Goal: Task Accomplishment & Management: Complete application form

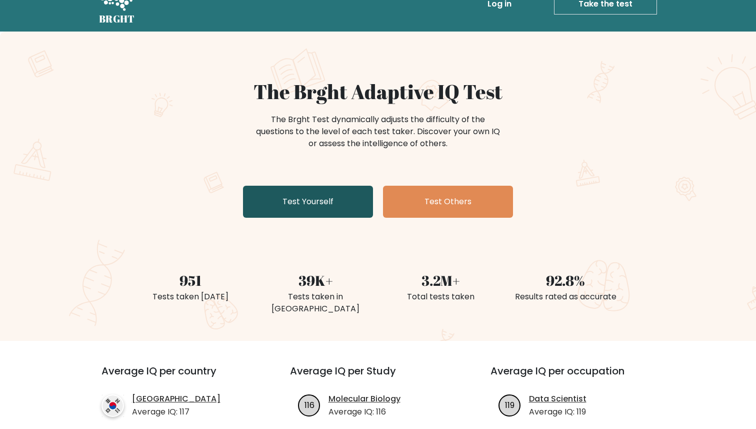
scroll to position [25, 0]
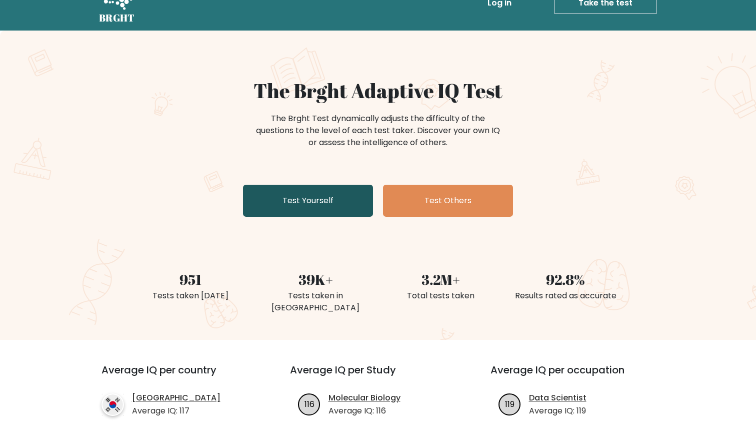
click at [337, 205] on link "Test Yourself" at bounding box center [308, 201] width 130 height 32
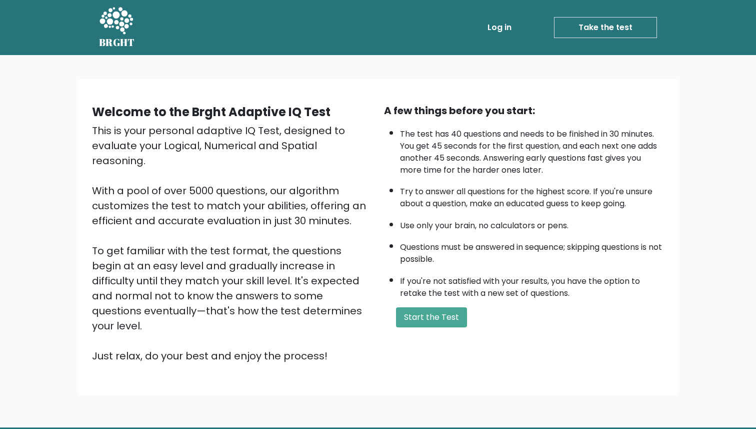
scroll to position [30, 0]
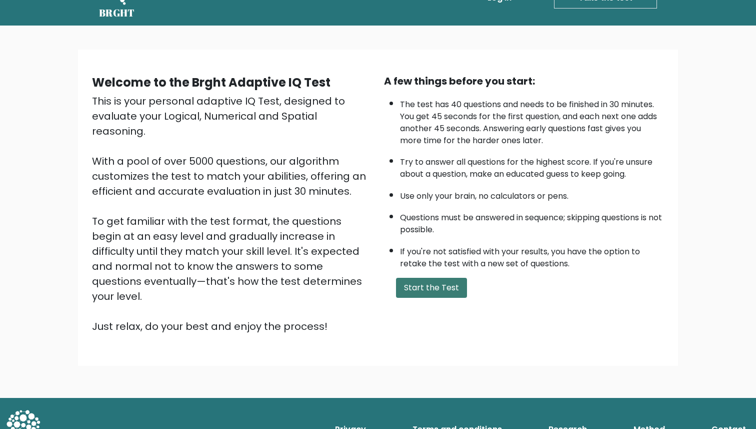
click at [423, 282] on button "Start the Test" at bounding box center [431, 288] width 71 height 20
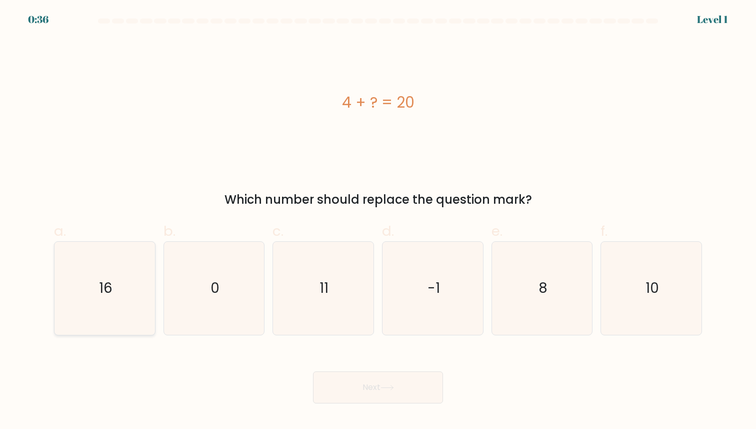
click at [100, 300] on icon "16" at bounding box center [105, 288] width 93 height 93
click at [378, 221] on input "a. 16" at bounding box center [378, 218] width 1 height 7
radio input "true"
click at [367, 384] on button "Next" at bounding box center [378, 387] width 130 height 32
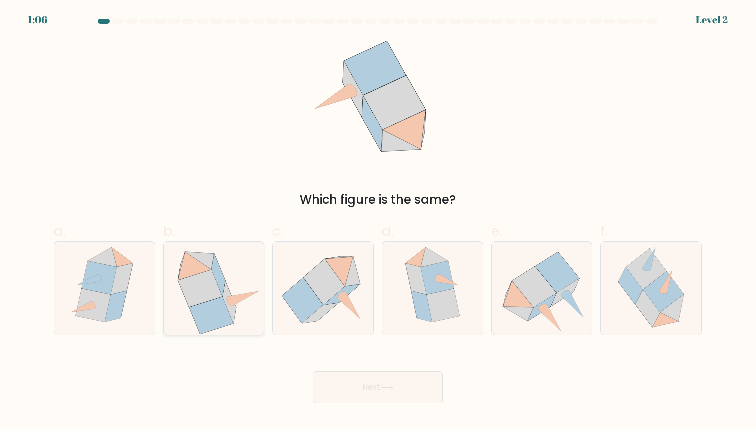
click at [246, 300] on icon at bounding box center [215, 288] width 96 height 93
click at [378, 221] on input "b." at bounding box center [378, 218] width 1 height 7
radio input "true"
click at [376, 388] on button "Next" at bounding box center [378, 387] width 130 height 32
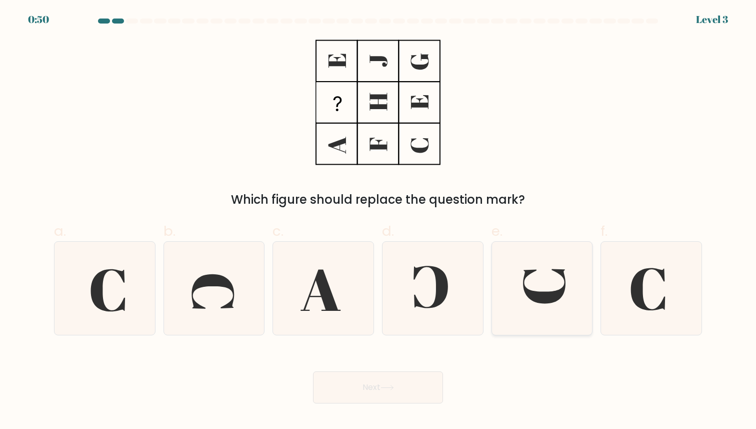
click at [559, 287] on icon at bounding box center [542, 288] width 93 height 93
click at [379, 221] on input "e." at bounding box center [378, 218] width 1 height 7
radio input "true"
click at [410, 382] on button "Next" at bounding box center [378, 387] width 130 height 32
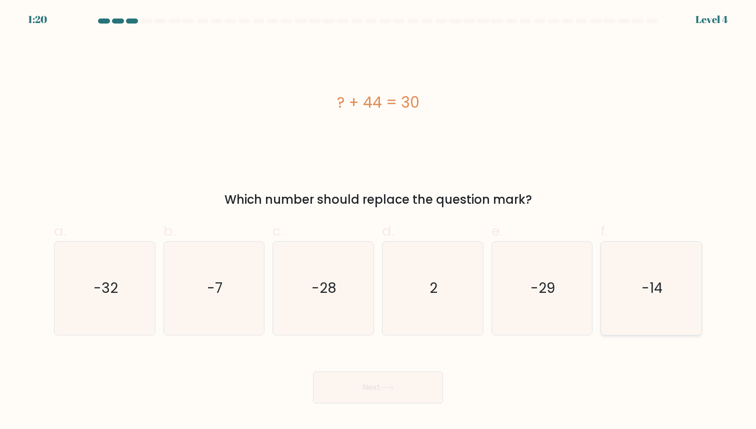
click at [680, 281] on icon "-14" at bounding box center [651, 288] width 93 height 93
click at [379, 221] on input "f. -14" at bounding box center [378, 218] width 1 height 7
radio input "true"
click at [331, 388] on button "Next" at bounding box center [378, 387] width 130 height 32
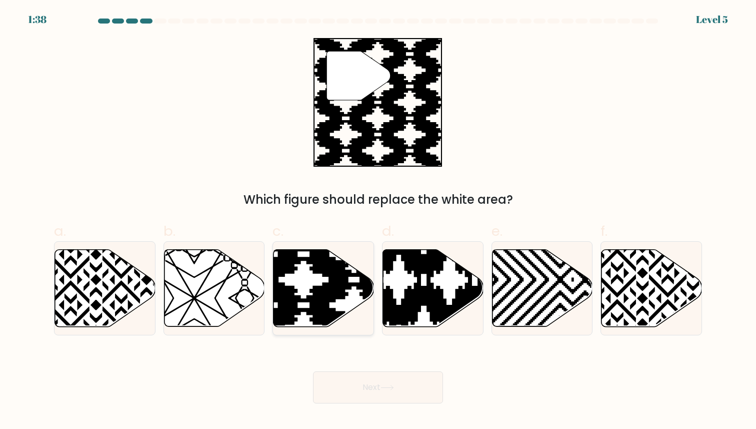
click at [343, 272] on icon at bounding box center [354, 330] width 203 height 203
click at [378, 221] on input "c." at bounding box center [378, 218] width 1 height 7
radio input "true"
click at [343, 371] on button "Next" at bounding box center [378, 387] width 130 height 32
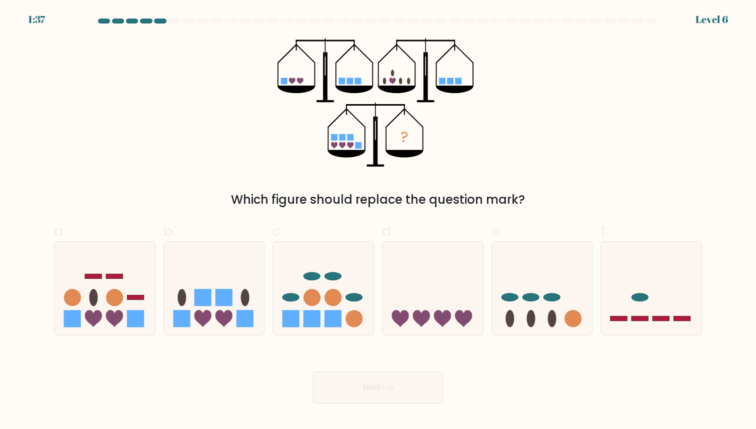
click at [343, 383] on button "Next" at bounding box center [378, 387] width 130 height 32
click at [231, 286] on icon at bounding box center [214, 288] width 101 height 83
click at [378, 221] on input "b." at bounding box center [378, 218] width 1 height 7
radio input "true"
click at [350, 381] on button "Next" at bounding box center [378, 387] width 130 height 32
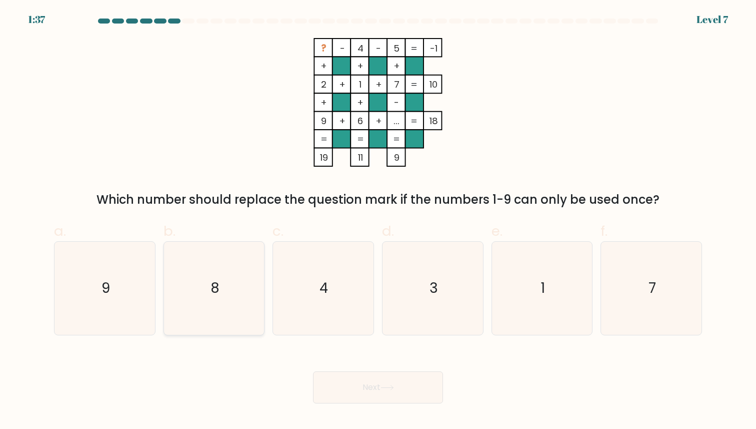
click at [210, 300] on icon "8" at bounding box center [214, 288] width 93 height 93
click at [378, 221] on input "b. 8" at bounding box center [378, 218] width 1 height 7
radio input "true"
click at [374, 394] on button "Next" at bounding box center [378, 387] width 130 height 32
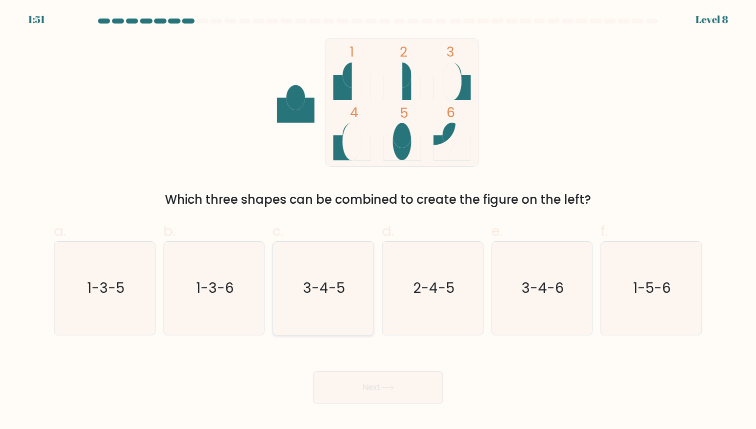
click at [348, 285] on icon "3-4-5" at bounding box center [323, 288] width 93 height 93
click at [378, 221] on input "c. 3-4-5" at bounding box center [378, 218] width 1 height 7
radio input "true"
click at [348, 388] on button "Next" at bounding box center [378, 387] width 130 height 32
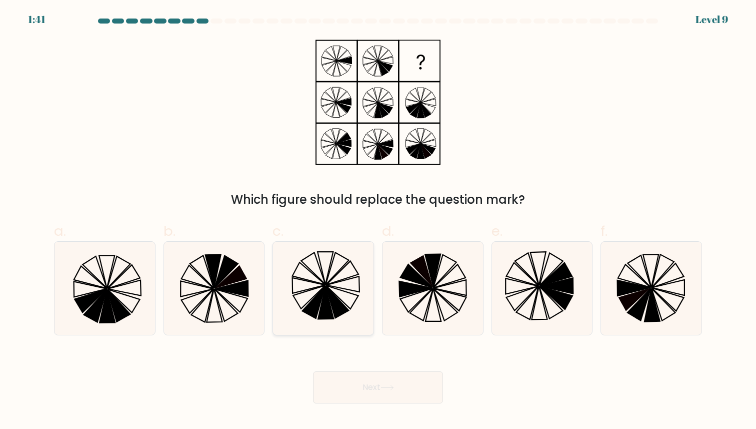
click at [337, 284] on icon at bounding box center [323, 288] width 93 height 93
click at [378, 221] on input "c." at bounding box center [378, 218] width 1 height 7
radio input "true"
click at [381, 392] on button "Next" at bounding box center [378, 387] width 130 height 32
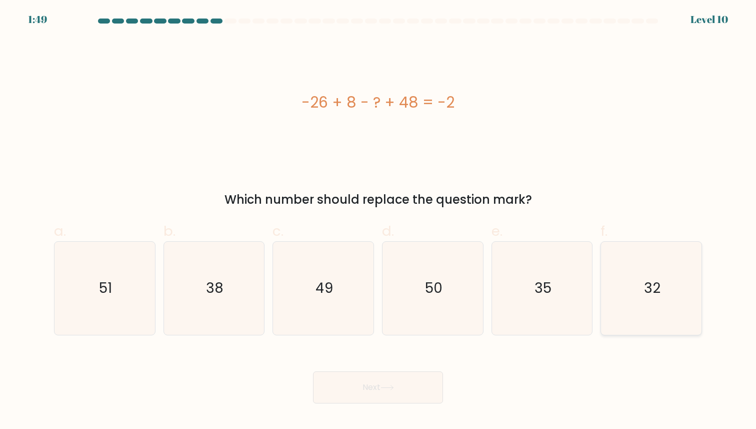
click at [640, 282] on icon "32" at bounding box center [651, 288] width 93 height 93
click at [379, 221] on input "f. 32" at bounding box center [378, 218] width 1 height 7
radio input "true"
click at [437, 387] on button "Next" at bounding box center [378, 387] width 130 height 32
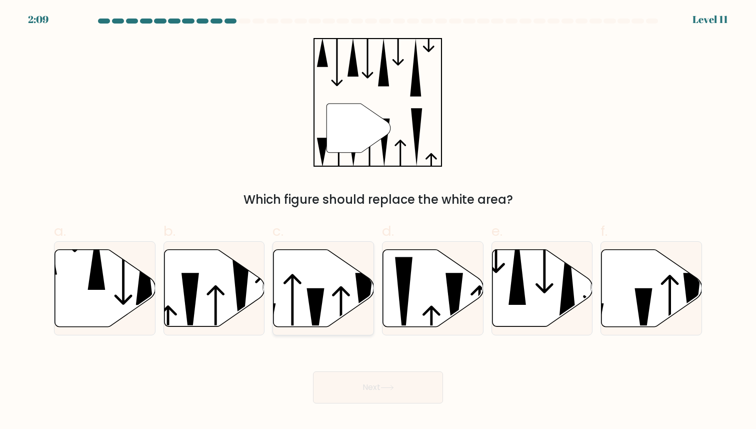
click at [317, 277] on icon at bounding box center [324, 287] width 101 height 77
click at [378, 221] on input "c." at bounding box center [378, 218] width 1 height 7
radio input "true"
click at [350, 407] on body "2:09 Level 11" at bounding box center [378, 214] width 756 height 429
click at [371, 392] on button "Next" at bounding box center [378, 387] width 130 height 32
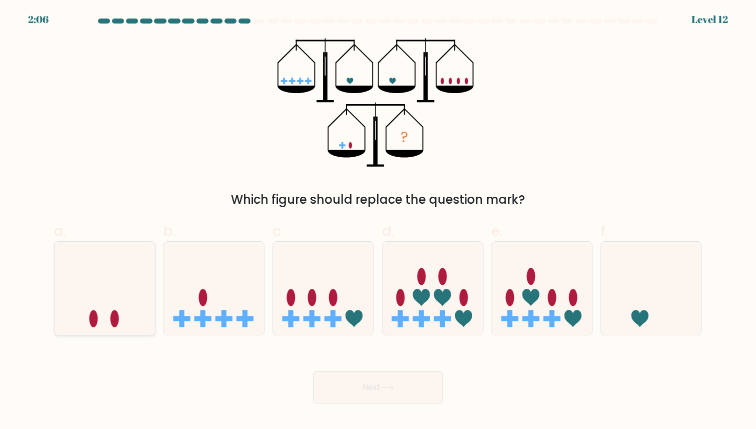
click at [134, 302] on icon at bounding box center [105, 288] width 101 height 83
click at [378, 221] on input "a." at bounding box center [378, 218] width 1 height 7
radio input "true"
click at [352, 373] on button "Next" at bounding box center [378, 387] width 130 height 32
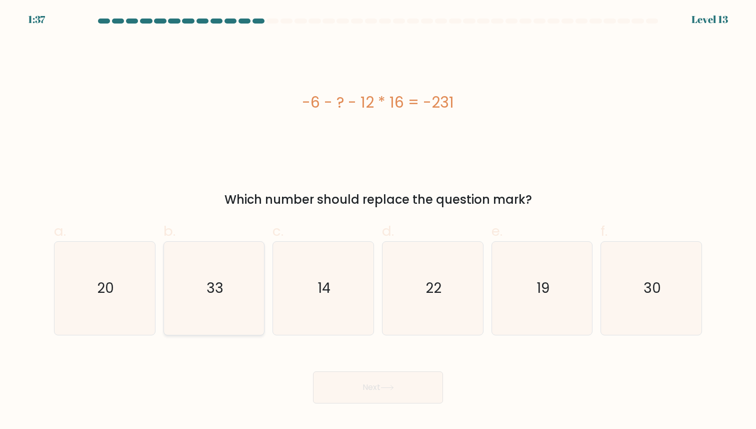
click at [223, 314] on icon "33" at bounding box center [214, 288] width 93 height 93
click at [378, 221] on input "b. 33" at bounding box center [378, 218] width 1 height 7
radio input "true"
click at [410, 389] on button "Next" at bounding box center [378, 387] width 130 height 32
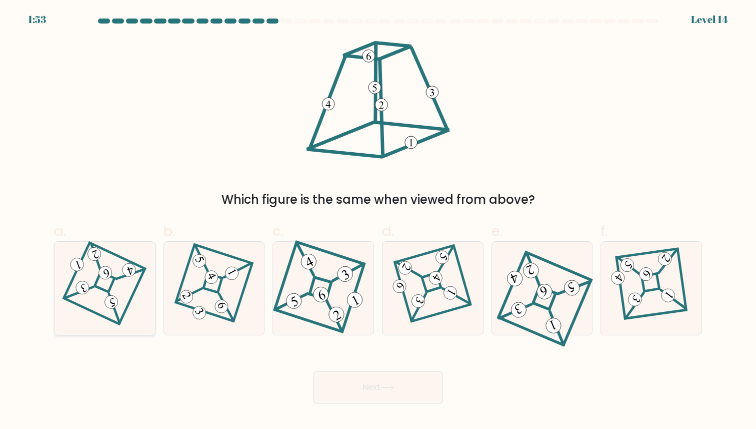
click at [113, 299] on 870 at bounding box center [111, 302] width 17 height 17
click at [378, 221] on input "a." at bounding box center [378, 218] width 1 height 7
radio input "true"
click at [416, 391] on button "Next" at bounding box center [378, 387] width 130 height 32
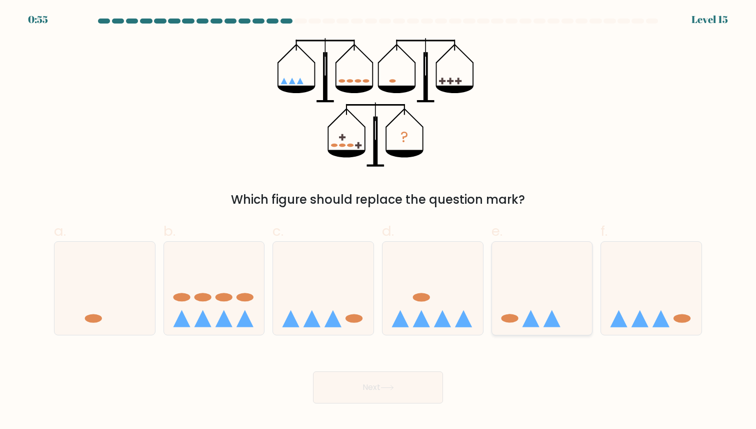
click at [566, 283] on icon at bounding box center [542, 288] width 101 height 83
click at [379, 221] on input "e." at bounding box center [378, 218] width 1 height 7
radio input "true"
click at [373, 384] on button "Next" at bounding box center [378, 387] width 130 height 32
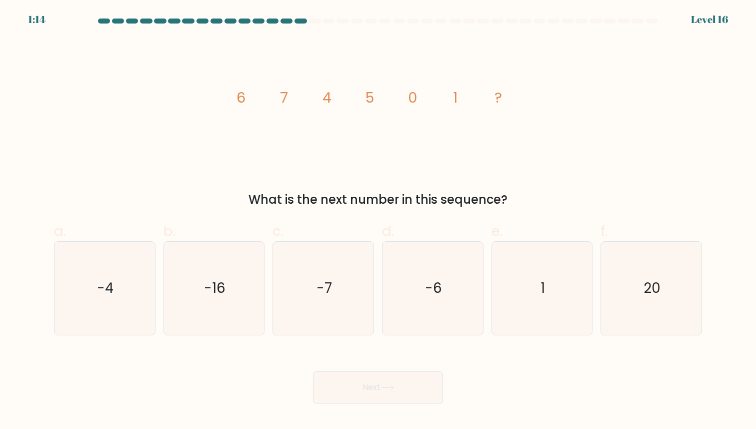
click at [395, 340] on form at bounding box center [378, 211] width 756 height 385
click at [416, 315] on icon "-6" at bounding box center [433, 288] width 93 height 93
click at [379, 221] on input "d. -6" at bounding box center [378, 218] width 1 height 7
radio input "true"
click at [415, 383] on button "Next" at bounding box center [378, 387] width 130 height 32
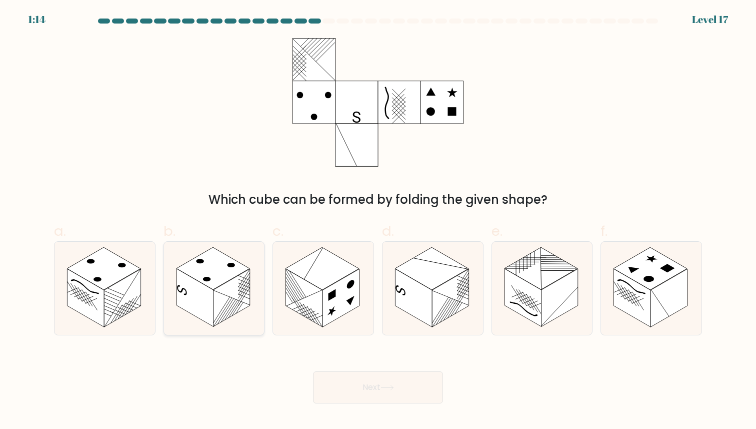
click at [200, 292] on rect at bounding box center [195, 298] width 37 height 58
click at [378, 221] on input "b." at bounding box center [378, 218] width 1 height 7
radio input "true"
click at [399, 374] on button "Next" at bounding box center [378, 387] width 130 height 32
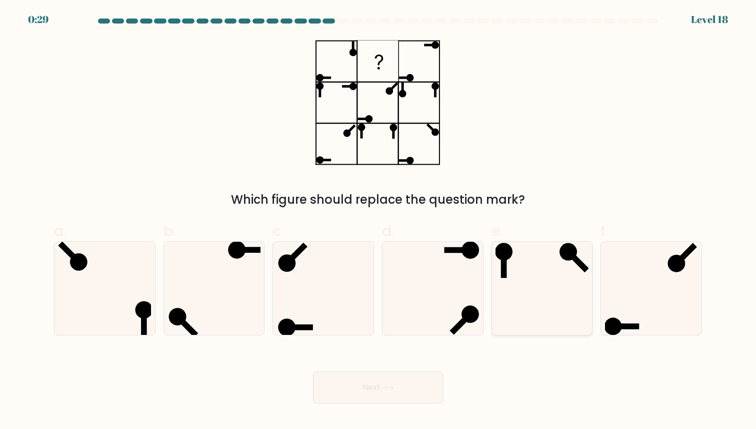
click at [515, 272] on icon at bounding box center [542, 288] width 93 height 93
click at [379, 221] on input "e." at bounding box center [378, 218] width 1 height 7
radio input "true"
click at [368, 372] on button "Next" at bounding box center [378, 387] width 130 height 32
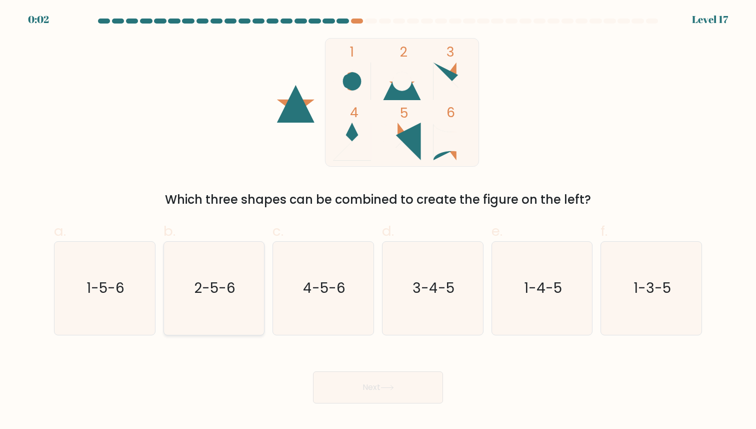
click at [232, 274] on icon "2-5-6" at bounding box center [214, 288] width 93 height 93
click at [378, 221] on input "b. 2-5-6" at bounding box center [378, 218] width 1 height 7
radio input "true"
click at [383, 386] on icon at bounding box center [388, 388] width 14 height 6
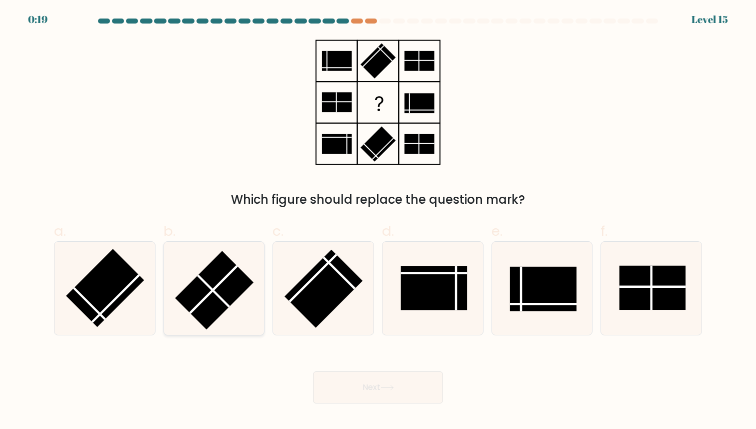
click at [231, 293] on rect at bounding box center [214, 290] width 78 height 78
click at [378, 221] on input "b." at bounding box center [378, 218] width 1 height 7
radio input "true"
click at [368, 379] on button "Next" at bounding box center [378, 387] width 130 height 32
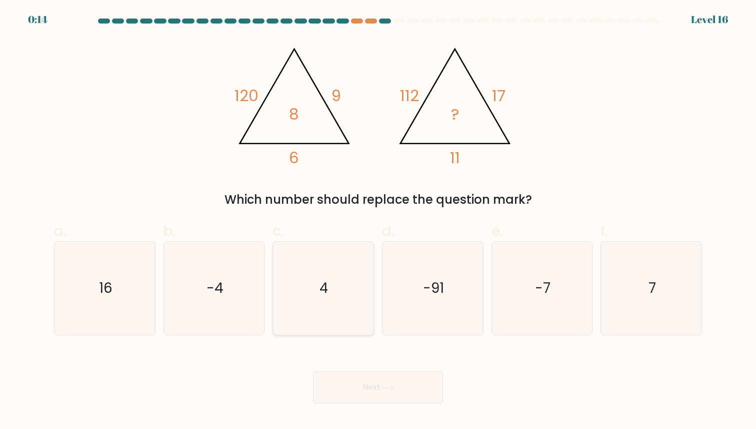
click at [320, 256] on icon "4" at bounding box center [323, 288] width 93 height 93
click at [378, 221] on input "c. 4" at bounding box center [378, 218] width 1 height 7
radio input "true"
click at [393, 387] on icon at bounding box center [387, 387] width 12 height 5
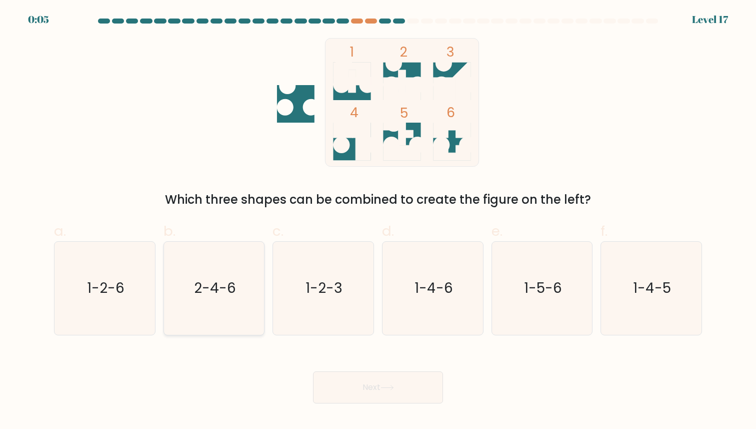
click at [244, 329] on icon "2-4-6" at bounding box center [214, 288] width 93 height 93
click at [378, 221] on input "b. 2-4-6" at bounding box center [378, 218] width 1 height 7
radio input "true"
click at [388, 393] on button "Next" at bounding box center [378, 387] width 130 height 32
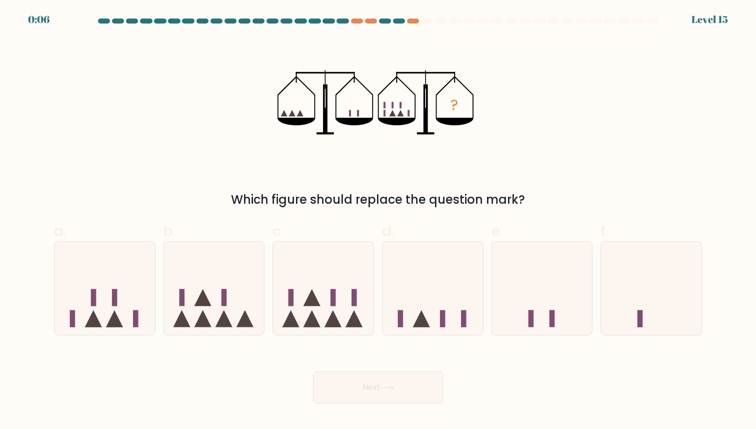
drag, startPoint x: 411, startPoint y: 115, endPoint x: 338, endPoint y: 167, distance: 89.4
click at [397, 126] on icon "?" at bounding box center [378, 102] width 201 height 129
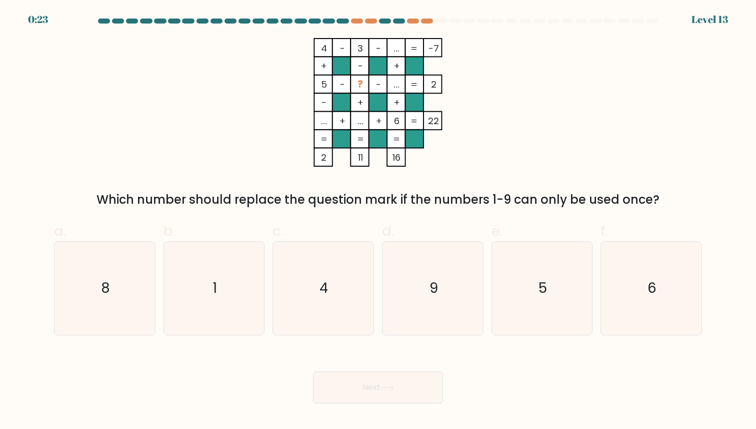
click at [330, 237] on label "c. 4" at bounding box center [324, 278] width 102 height 115
click at [378, 221] on input "c. 4" at bounding box center [378, 218] width 1 height 7
radio input "true"
click at [371, 410] on body "0:22 Level 13" at bounding box center [378, 214] width 756 height 429
click at [376, 400] on button "Next" at bounding box center [378, 387] width 130 height 32
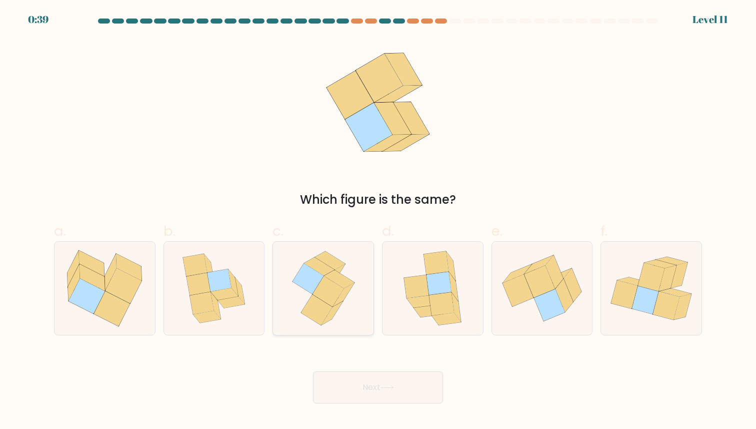
click at [326, 313] on icon at bounding box center [316, 310] width 31 height 31
click at [378, 221] on input "c." at bounding box center [378, 218] width 1 height 7
radio input "true"
click at [340, 384] on button "Next" at bounding box center [378, 387] width 130 height 32
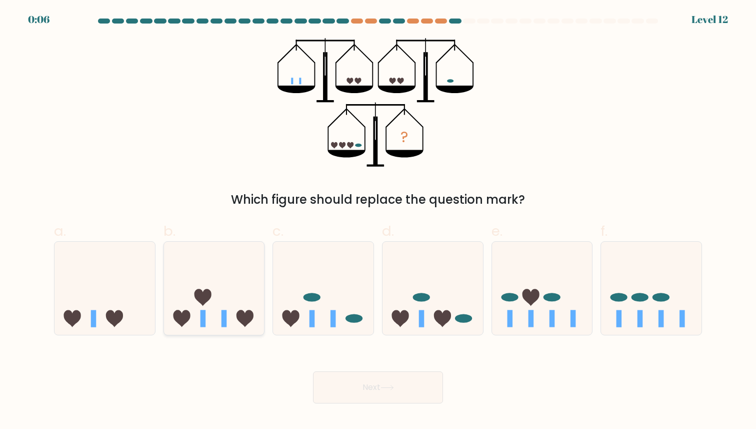
click at [228, 308] on icon at bounding box center [214, 288] width 101 height 83
click at [378, 221] on input "b." at bounding box center [378, 218] width 1 height 7
radio input "true"
click at [354, 376] on button "Next" at bounding box center [378, 387] width 130 height 32
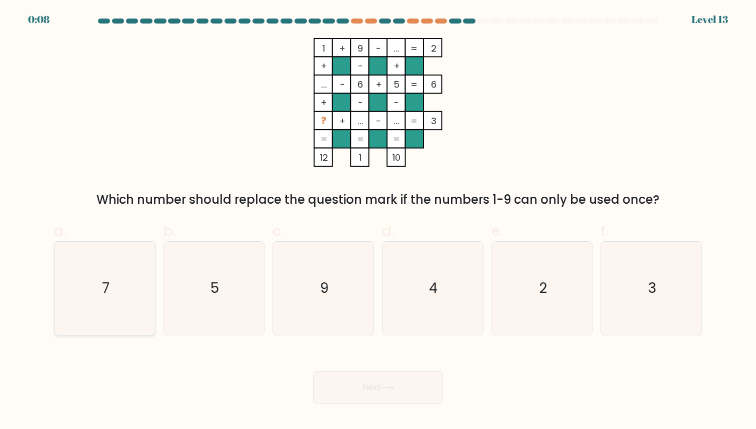
click at [135, 292] on icon "7" at bounding box center [105, 288] width 93 height 93
click at [378, 221] on input "a. 7" at bounding box center [378, 218] width 1 height 7
radio input "true"
click at [368, 389] on button "Next" at bounding box center [378, 387] width 130 height 32
click at [405, 388] on button "Next" at bounding box center [378, 387] width 130 height 32
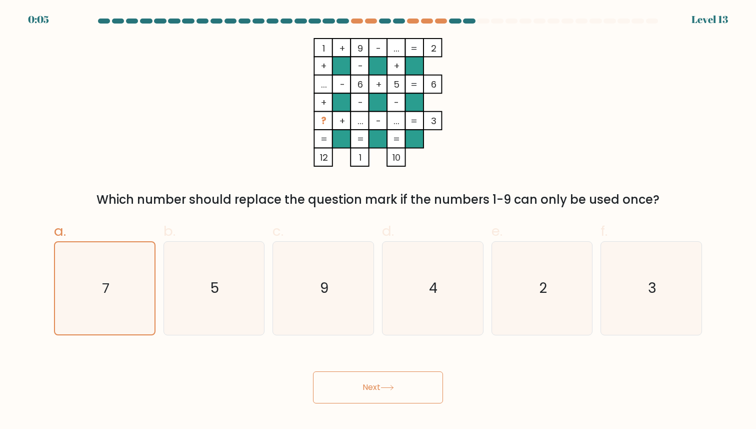
click at [390, 389] on icon at bounding box center [388, 388] width 14 height 6
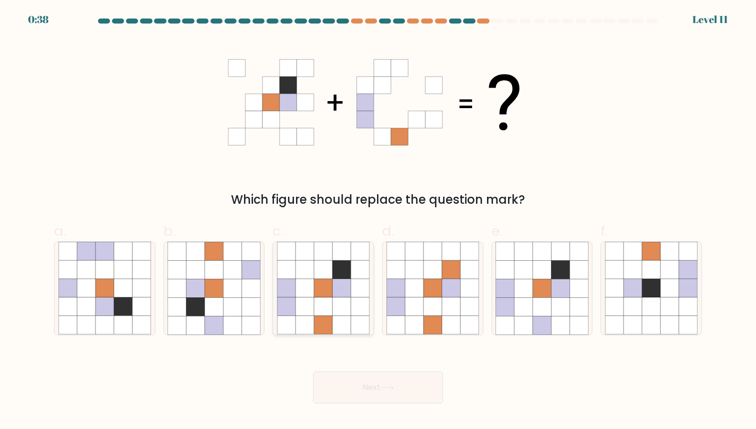
click at [312, 303] on icon at bounding box center [305, 307] width 19 height 19
click at [378, 221] on input "c." at bounding box center [378, 218] width 1 height 7
radio input "true"
click at [344, 399] on button "Next" at bounding box center [378, 387] width 130 height 32
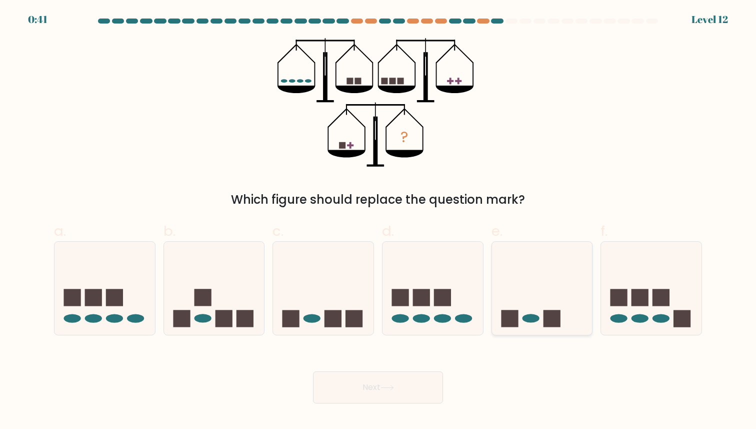
click at [537, 299] on icon at bounding box center [542, 288] width 101 height 83
click at [379, 221] on input "e." at bounding box center [378, 218] width 1 height 7
radio input "true"
click at [426, 375] on button "Next" at bounding box center [378, 387] width 130 height 32
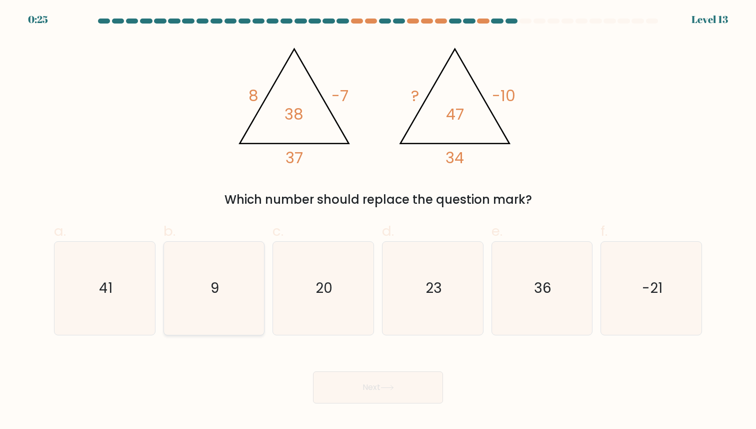
click at [204, 281] on icon "9" at bounding box center [214, 288] width 93 height 93
click at [378, 221] on input "b. 9" at bounding box center [378, 218] width 1 height 7
radio input "true"
click at [390, 383] on button "Next" at bounding box center [378, 387] width 130 height 32
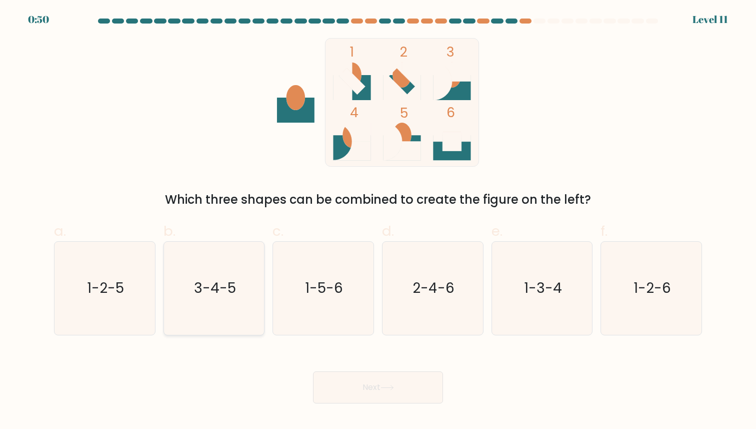
click at [210, 295] on text "3-4-5" at bounding box center [215, 289] width 42 height 20
click at [378, 221] on input "b. 3-4-5" at bounding box center [378, 218] width 1 height 7
radio input "true"
click at [363, 368] on div "Next" at bounding box center [378, 375] width 660 height 56
click at [363, 377] on button "Next" at bounding box center [378, 387] width 130 height 32
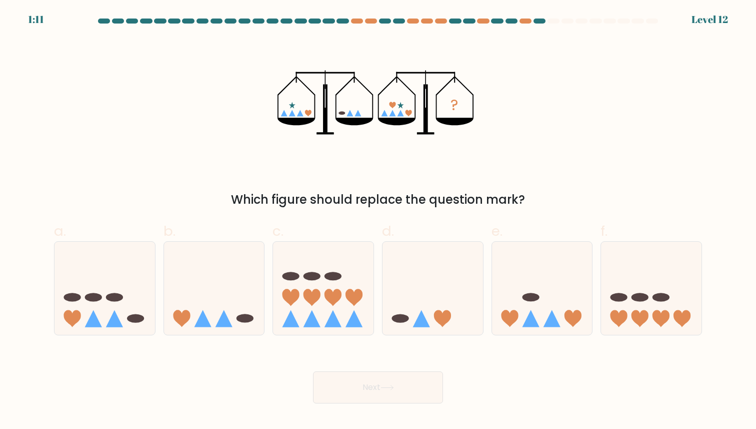
click at [368, 115] on icon "?" at bounding box center [378, 102] width 201 height 129
click at [236, 283] on icon at bounding box center [214, 288] width 101 height 83
click at [378, 221] on input "b." at bounding box center [378, 218] width 1 height 7
radio input "true"
click at [345, 386] on button "Next" at bounding box center [378, 387] width 130 height 32
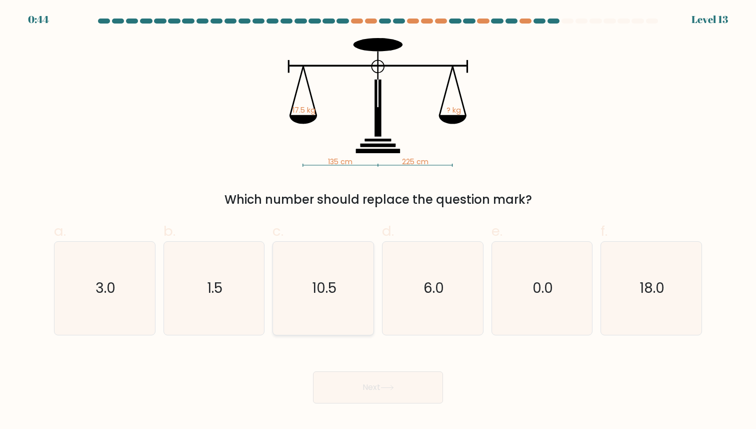
click at [329, 293] on text "10.5" at bounding box center [324, 289] width 25 height 20
click at [378, 221] on input "c. 10.5" at bounding box center [378, 218] width 1 height 7
radio input "true"
click at [394, 390] on icon at bounding box center [388, 388] width 14 height 6
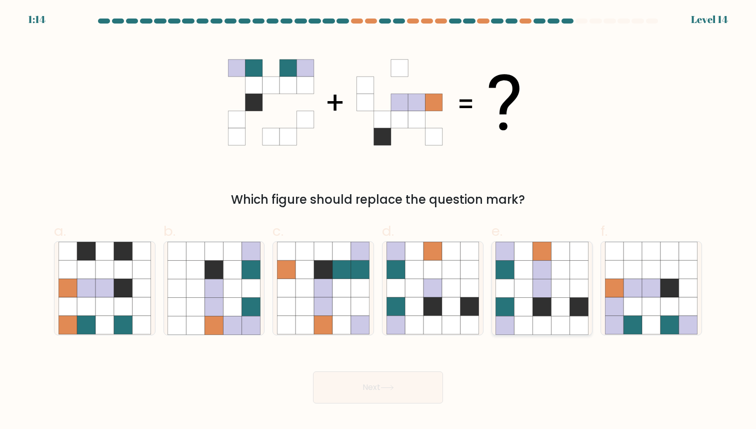
click at [570, 267] on icon at bounding box center [579, 270] width 19 height 19
click at [379, 221] on input "e." at bounding box center [378, 218] width 1 height 7
radio input "true"
click at [391, 377] on button "Next" at bounding box center [378, 387] width 130 height 32
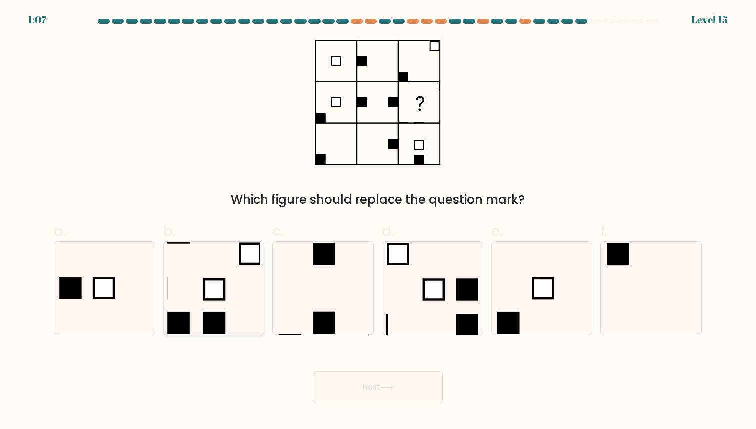
click at [239, 268] on icon at bounding box center [214, 288] width 93 height 93
click at [378, 221] on input "b." at bounding box center [378, 218] width 1 height 7
radio input "true"
click at [426, 376] on button "Next" at bounding box center [378, 387] width 130 height 32
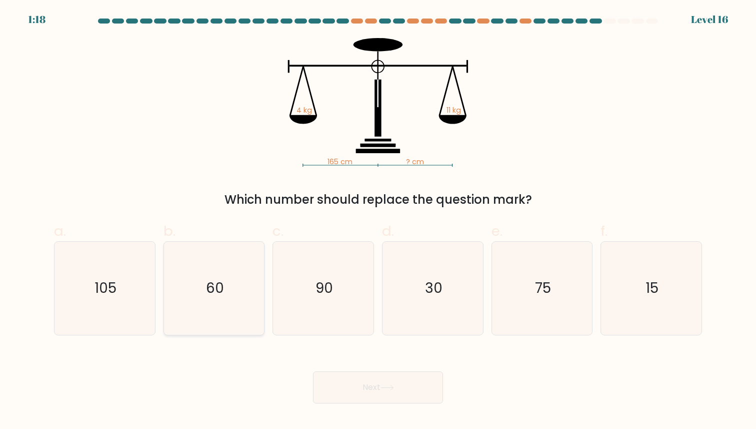
click at [226, 272] on icon "60" at bounding box center [214, 288] width 93 height 93
click at [378, 221] on input "b. 60" at bounding box center [378, 218] width 1 height 7
radio input "true"
click at [346, 389] on button "Next" at bounding box center [378, 387] width 130 height 32
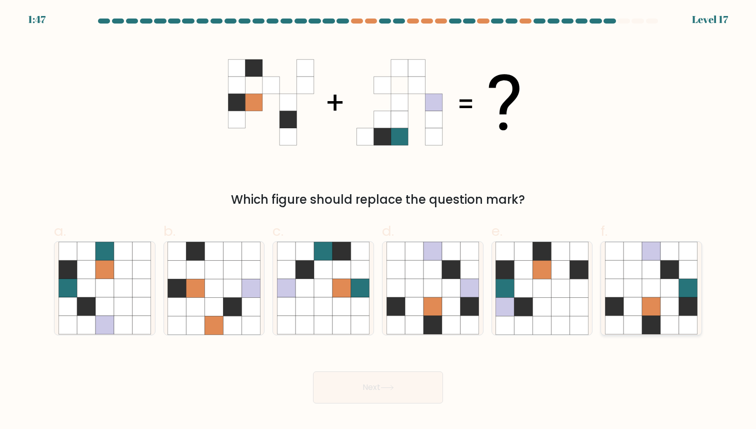
click at [647, 280] on icon at bounding box center [651, 288] width 19 height 19
click at [379, 221] on input "f." at bounding box center [378, 218] width 1 height 7
radio input "true"
click at [361, 380] on button "Next" at bounding box center [378, 387] width 130 height 32
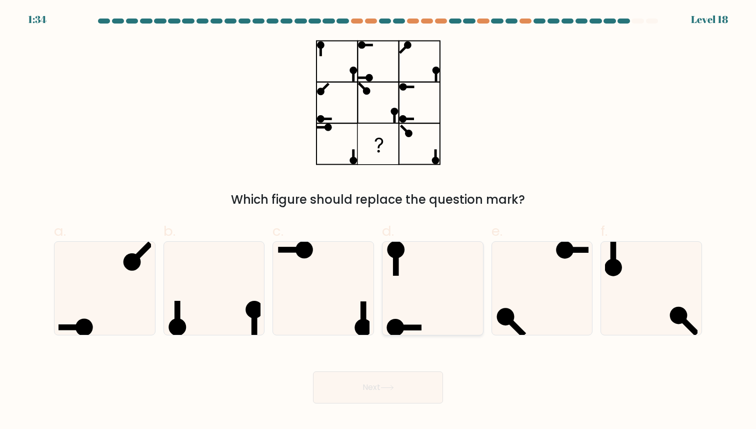
click at [410, 315] on icon at bounding box center [433, 288] width 93 height 93
click at [379, 221] on input "d." at bounding box center [378, 218] width 1 height 7
radio input "true"
click at [404, 385] on button "Next" at bounding box center [378, 387] width 130 height 32
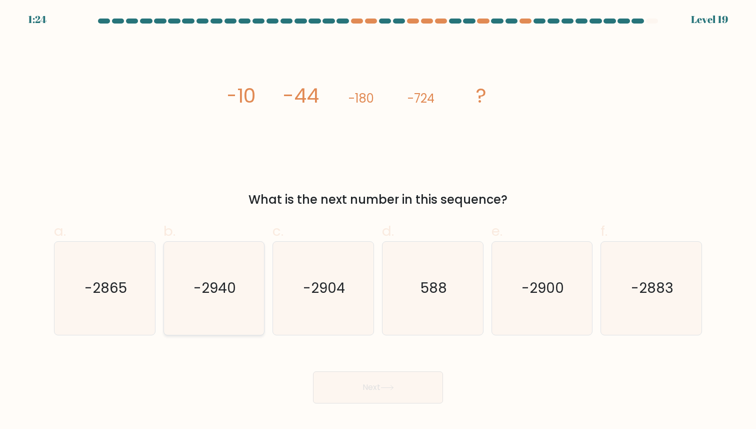
click at [238, 300] on icon "-2940" at bounding box center [214, 288] width 93 height 93
click at [378, 221] on input "b. -2940" at bounding box center [378, 218] width 1 height 7
radio input "true"
click at [361, 378] on button "Next" at bounding box center [378, 387] width 130 height 32
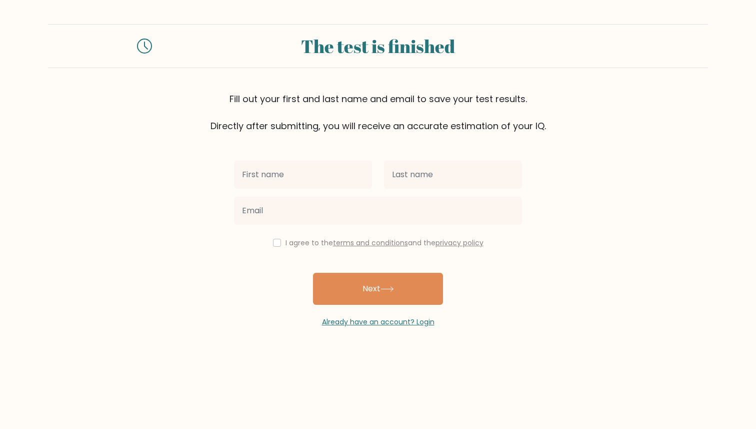
click at [325, 189] on div at bounding box center [303, 175] width 150 height 36
click at [321, 180] on input "text" at bounding box center [303, 175] width 138 height 28
type input "Mahyar"
click at [409, 196] on div at bounding box center [378, 211] width 300 height 36
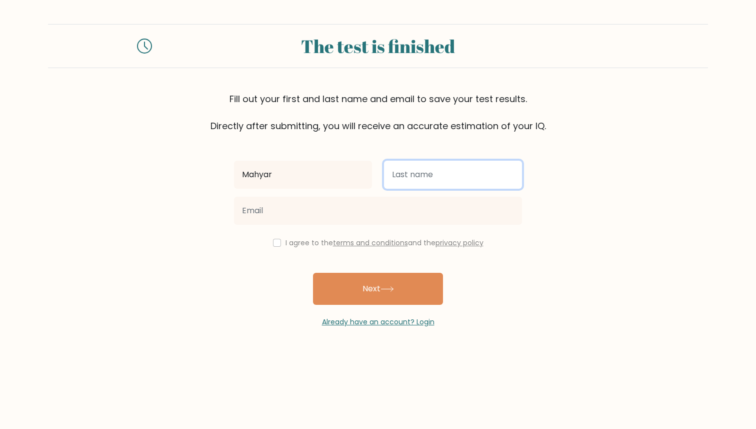
click at [411, 183] on input "text" at bounding box center [453, 175] width 138 height 28
type input "Totonsar"
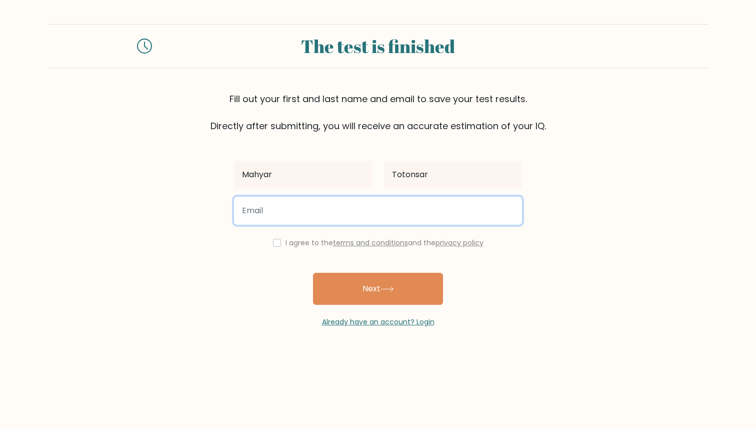
click at [336, 212] on input "email" at bounding box center [378, 211] width 288 height 28
type input "mahyartotonsar@gmail.com"
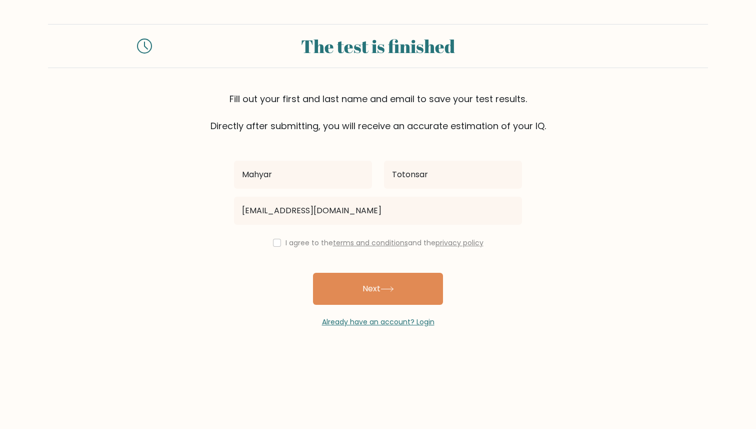
click at [270, 239] on div "I agree to the terms and conditions and the privacy policy" at bounding box center [378, 243] width 300 height 12
click at [275, 244] on input "checkbox" at bounding box center [277, 243] width 8 height 8
checkbox input "true"
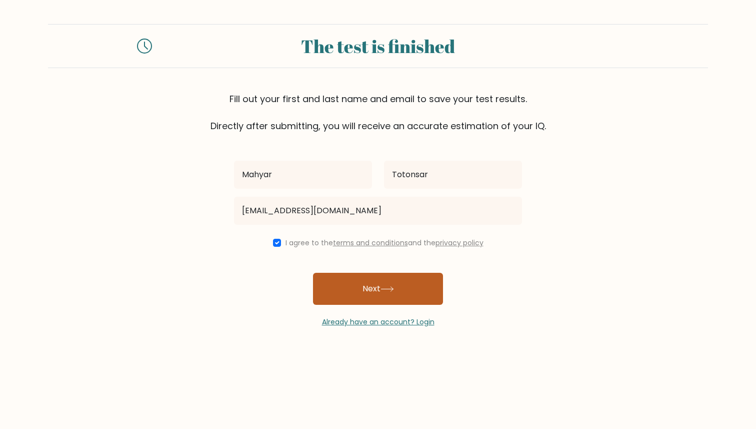
click at [347, 280] on button "Next" at bounding box center [378, 289] width 130 height 32
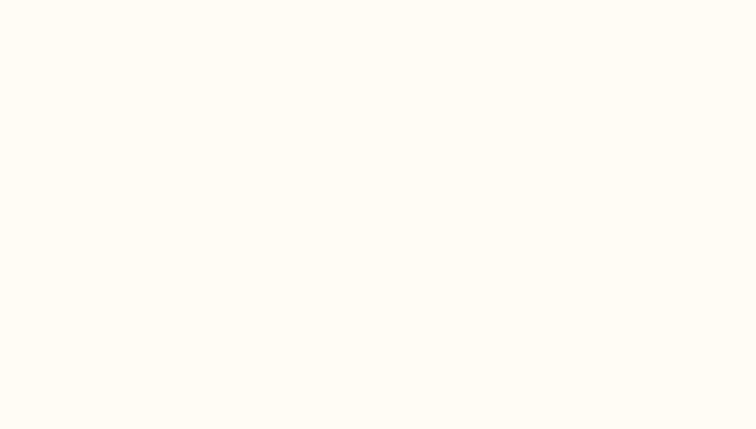
select select "CA"
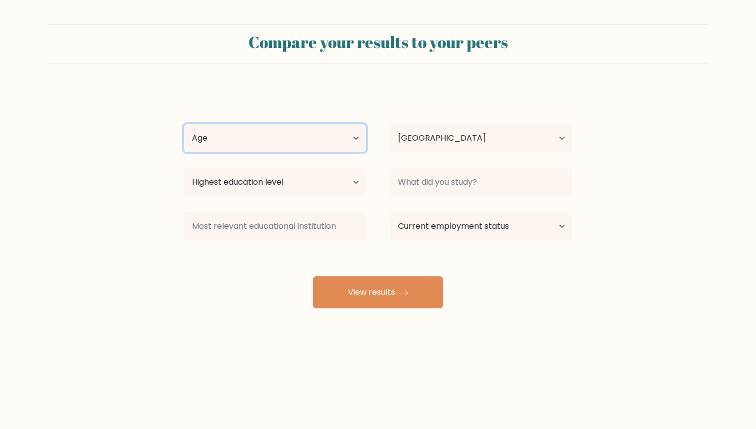
click at [220, 137] on select "Age Under [DEMOGRAPHIC_DATA] [DEMOGRAPHIC_DATA] [DEMOGRAPHIC_DATA] [DEMOGRAPHIC…" at bounding box center [275, 138] width 182 height 28
select select "18_24"
click at [184, 124] on select "Age Under [DEMOGRAPHIC_DATA] [DEMOGRAPHIC_DATA] [DEMOGRAPHIC_DATA] [DEMOGRAPHIC…" at bounding box center [275, 138] width 182 height 28
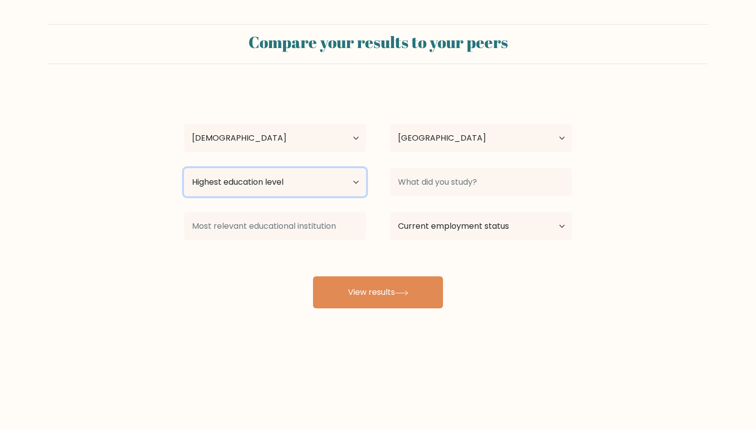
click at [304, 190] on select "Highest education level No schooling Primary Lower Secondary Upper Secondary Oc…" at bounding box center [275, 182] width 182 height 28
select select "upper_secondary"
click at [184, 168] on select "Highest education level No schooling Primary Lower Secondary Upper Secondary Oc…" at bounding box center [275, 182] width 182 height 28
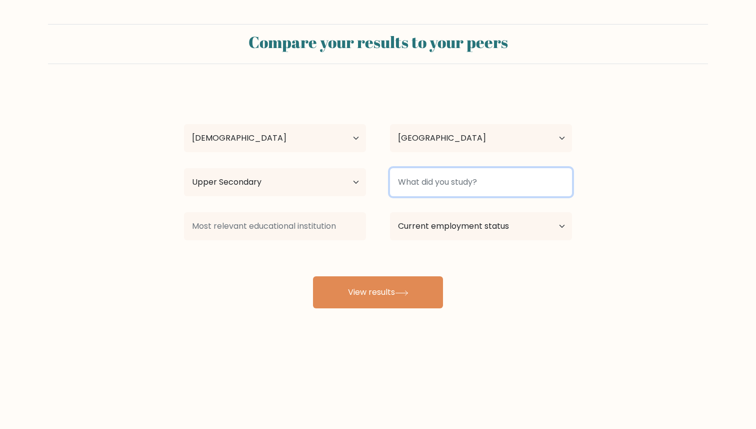
click at [431, 169] on input at bounding box center [481, 182] width 182 height 28
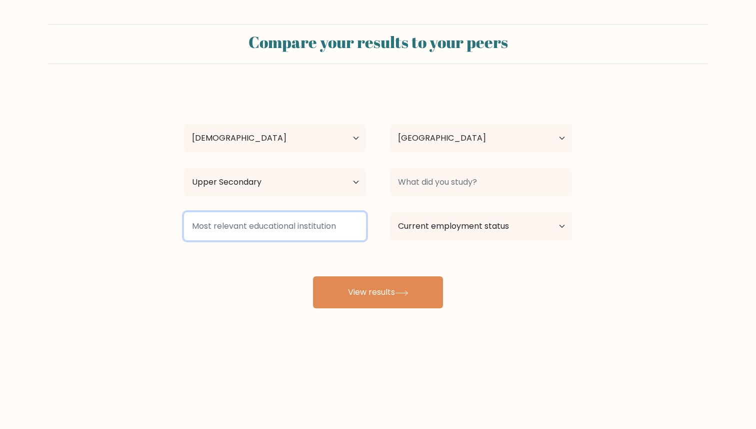
click at [330, 223] on input at bounding box center [275, 226] width 182 height 28
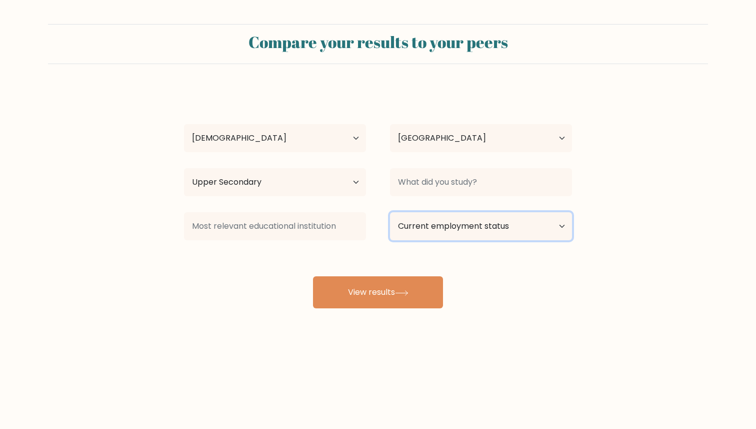
click at [443, 228] on select "Current employment status Employed Student Retired Other / prefer not to answer" at bounding box center [481, 226] width 182 height 28
click at [426, 233] on select "Current employment status Employed Student Retired Other / prefer not to answer" at bounding box center [481, 226] width 182 height 28
select select "student"
click at [390, 212] on select "Current employment status Employed Student Retired Other / prefer not to answer" at bounding box center [481, 226] width 182 height 28
click at [426, 309] on div "Compare your results to your peers Mahyar Totonsar Age Under [DEMOGRAPHIC_DATA]…" at bounding box center [378, 189] width 756 height 379
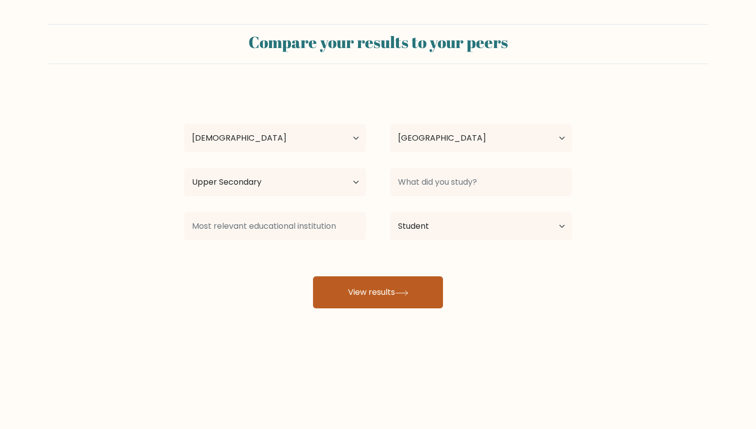
click at [426, 300] on button "View results" at bounding box center [378, 292] width 130 height 32
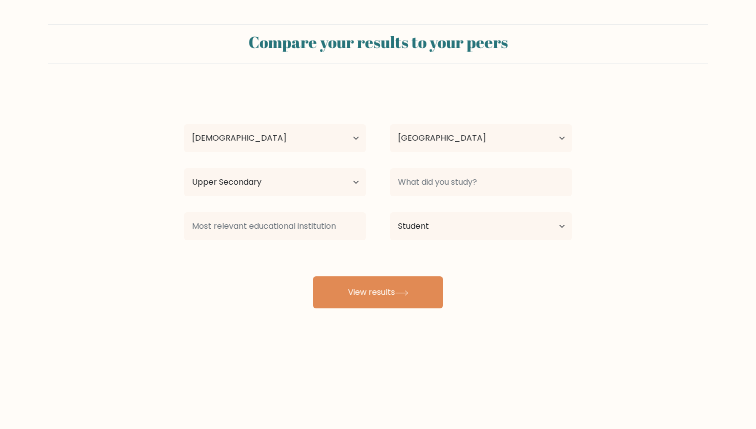
click at [446, 159] on div "Mahyar Totonsar Age Under [DEMOGRAPHIC_DATA] [DEMOGRAPHIC_DATA] [DEMOGRAPHIC_DA…" at bounding box center [378, 198] width 400 height 220
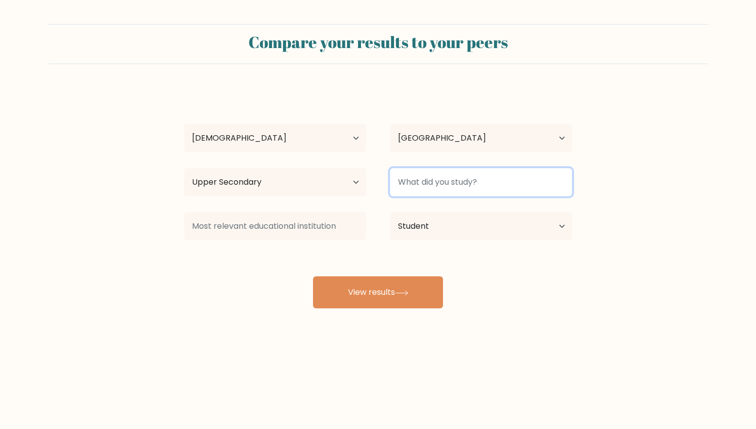
click at [443, 174] on input at bounding box center [481, 182] width 182 height 28
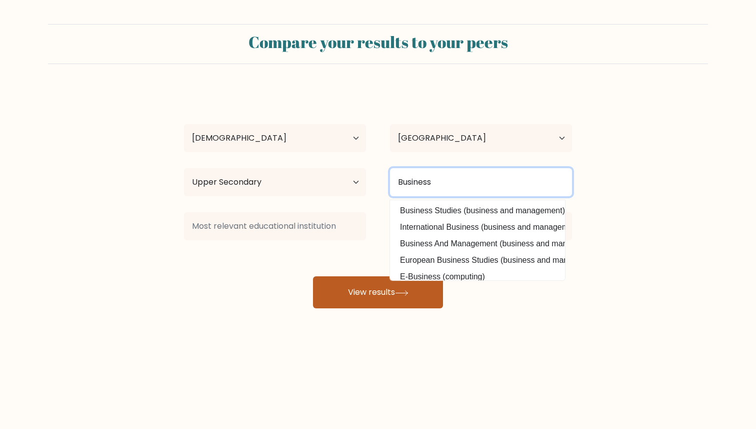
type input "Business"
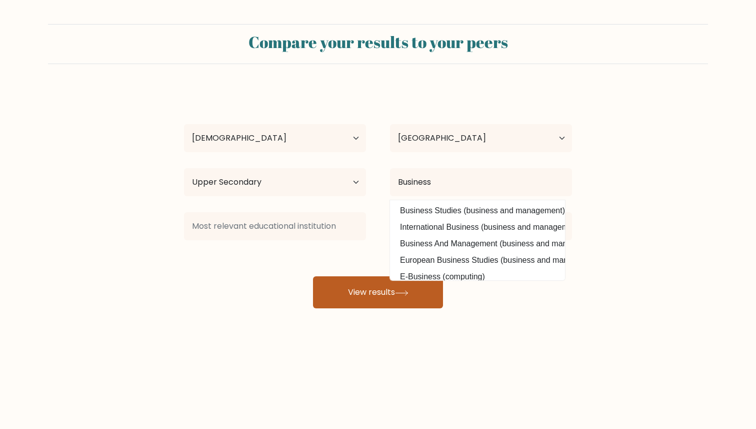
click at [385, 292] on button "View results" at bounding box center [378, 292] width 130 height 32
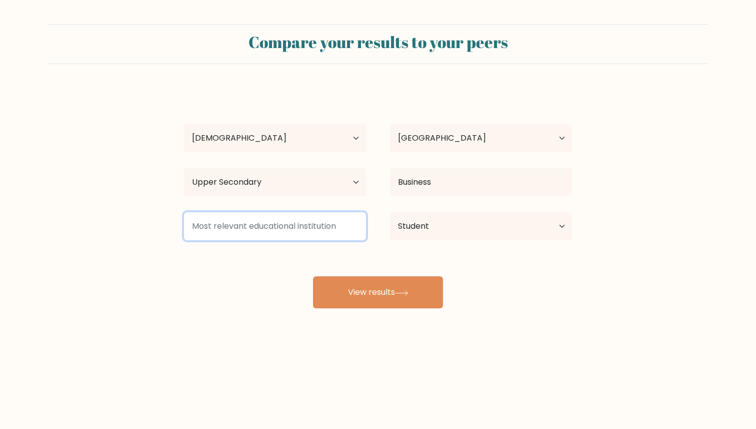
click at [302, 239] on input at bounding box center [275, 226] width 182 height 28
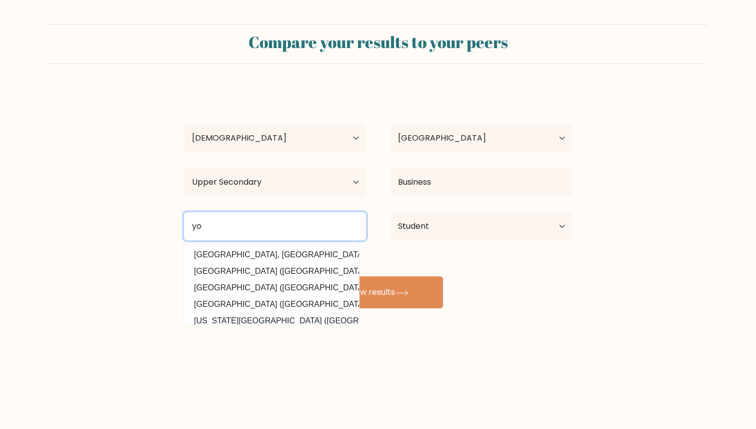
type input "y"
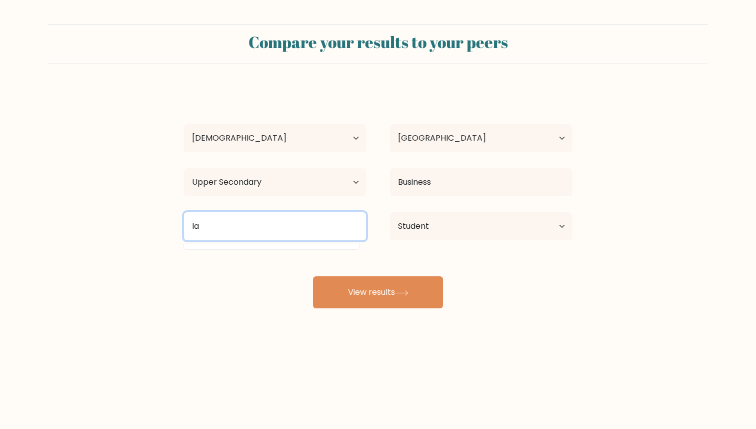
type input "l"
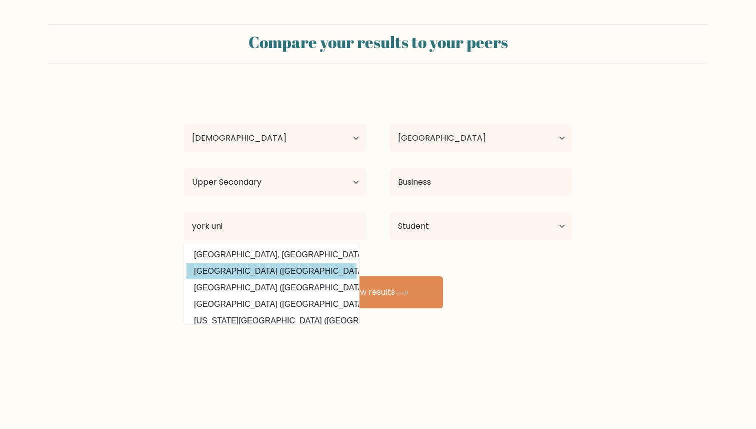
click at [272, 274] on option "York University (Canada)" at bounding box center [272, 271] width 170 height 16
type input "[GEOGRAPHIC_DATA]"
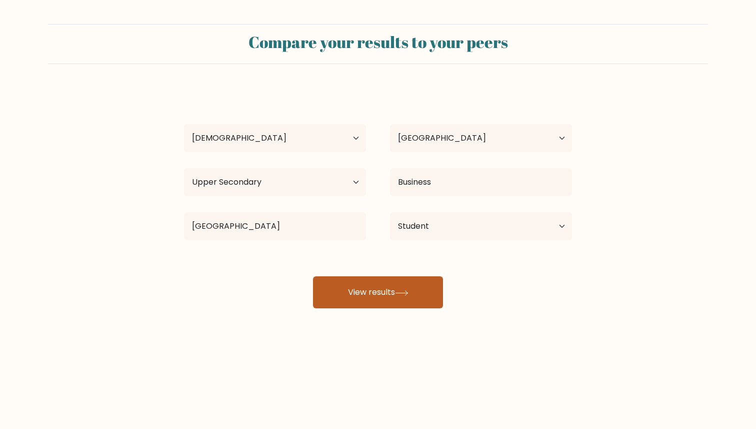
click at [373, 304] on button "View results" at bounding box center [378, 292] width 130 height 32
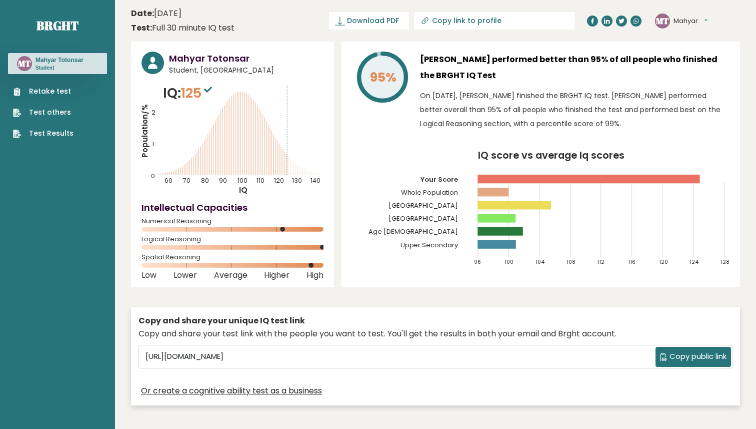
drag, startPoint x: 533, startPoint y: 124, endPoint x: 568, endPoint y: 126, distance: 35.6
click at [568, 126] on p "On [DATE], [PERSON_NAME] finished the BRGHT IQ test. [PERSON_NAME] performed be…" at bounding box center [575, 110] width 310 height 42
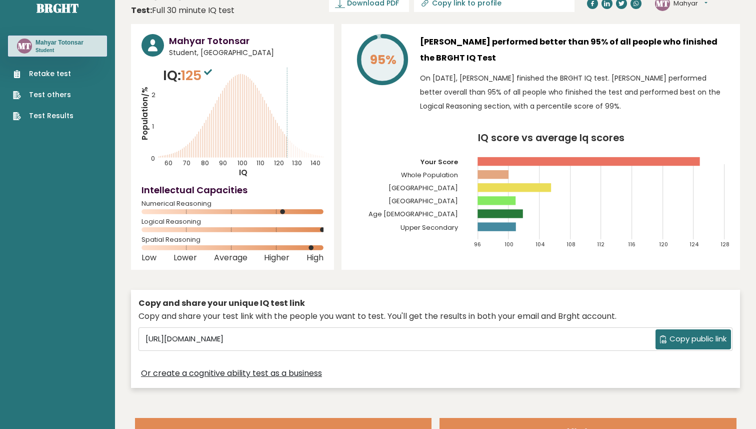
scroll to position [18, 0]
drag, startPoint x: 476, startPoint y: 106, endPoint x: 607, endPoint y: 108, distance: 131.1
click at [607, 108] on p "On [DATE], [PERSON_NAME] finished the BRGHT IQ test. [PERSON_NAME] performed be…" at bounding box center [575, 92] width 310 height 42
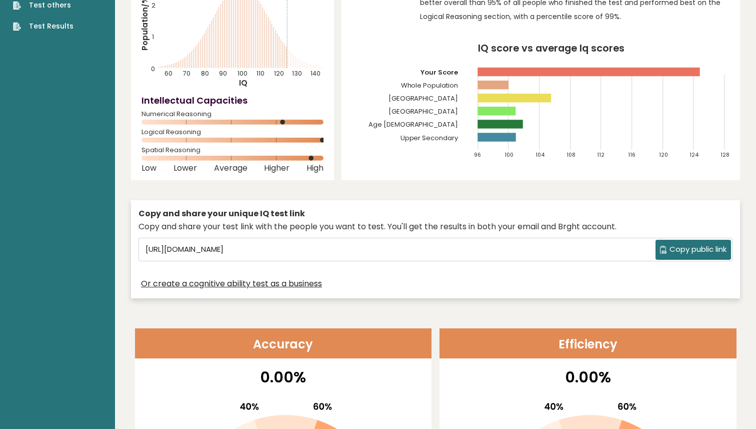
scroll to position [0, 0]
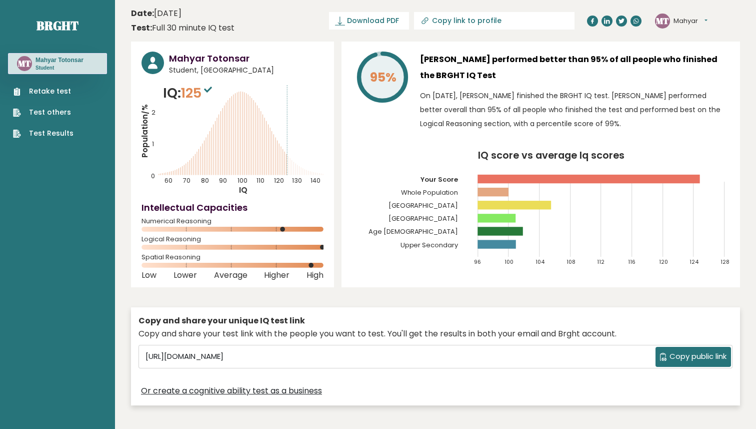
click at [425, 191] on tspan "Whole Population" at bounding box center [430, 193] width 58 height 10
drag, startPoint x: 401, startPoint y: 190, endPoint x: 545, endPoint y: 197, distance: 144.2
click at [545, 197] on icon "IQ score vs average Iq scores 96 100 104 108 112 116 120 124 128 Your Score Who…" at bounding box center [541, 213] width 378 height 124
click at [458, 197] on text "Whole Population" at bounding box center [425, 176] width 93 height 43
drag, startPoint x: 477, startPoint y: 150, endPoint x: 649, endPoint y: 151, distance: 171.6
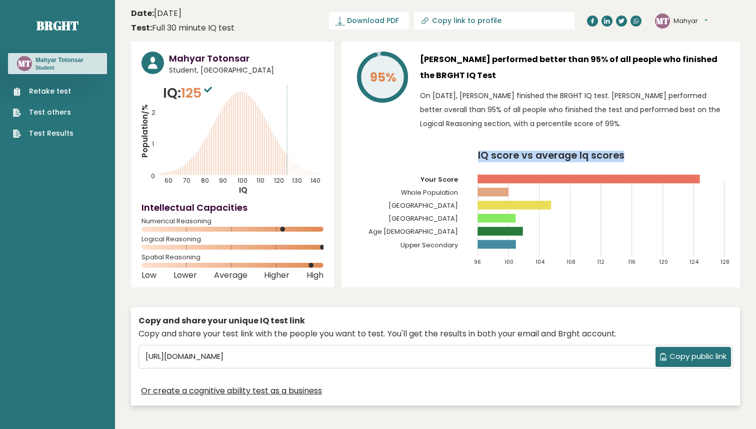
click at [649, 151] on div "95% [PERSON_NAME] performed better than 95% of all people who finished the BRGH…" at bounding box center [541, 165] width 399 height 246
click at [649, 151] on icon "IQ score vs average Iq scores 96 100 104 108 112 116 120 124 128 Your Score Who…" at bounding box center [541, 213] width 378 height 124
click at [530, 202] on rect at bounding box center [515, 205] width 74 height 9
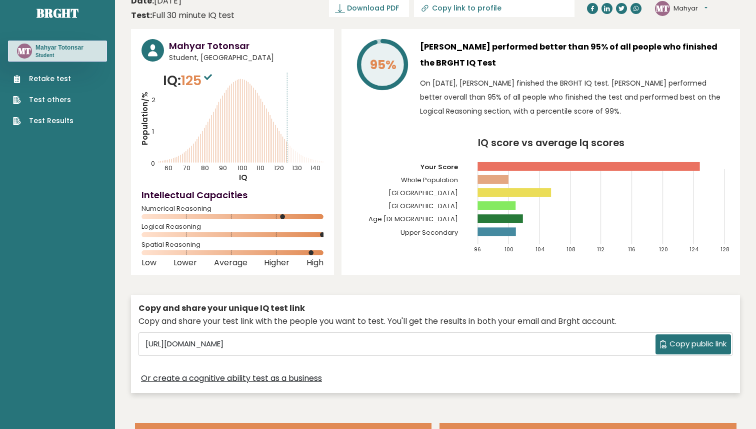
scroll to position [10, 0]
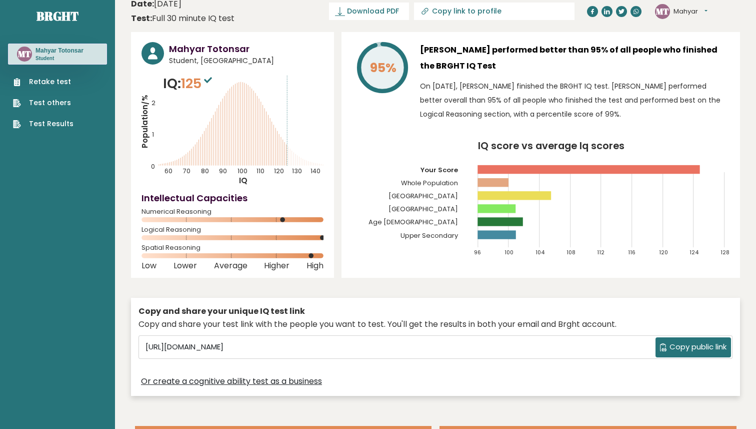
click at [231, 225] on div "Mahyar Totonsar Student, [GEOGRAPHIC_DATA] IQ: 125 Population/% IQ 0 1 2 60 70 …" at bounding box center [232, 155] width 203 height 246
click at [288, 223] on div "Numerical Reasoning" at bounding box center [233, 218] width 182 height 16
click at [276, 76] on icon "Population/% IQ 0 1 2 60 70 80 90 100 110 120 130 140" at bounding box center [233, 130] width 182 height 113
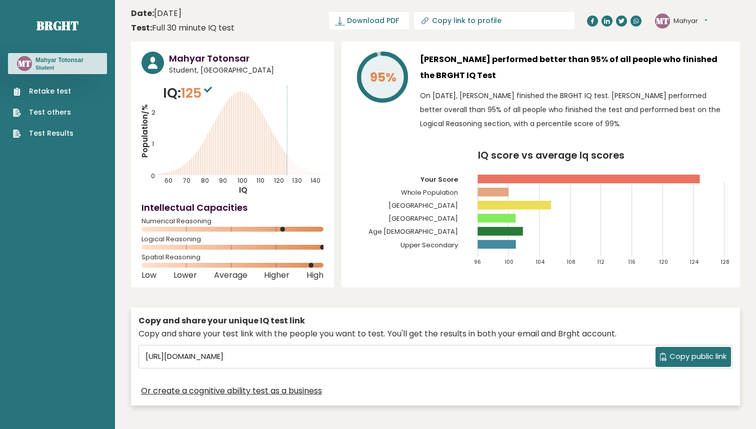
click at [206, 83] on sup at bounding box center [208, 89] width 13 height 14
click at [215, 82] on sup at bounding box center [208, 89] width 13 height 14
click at [170, 91] on p "IQ: 125" at bounding box center [189, 93] width 52 height 20
